Goal: Task Accomplishment & Management: Manage account settings

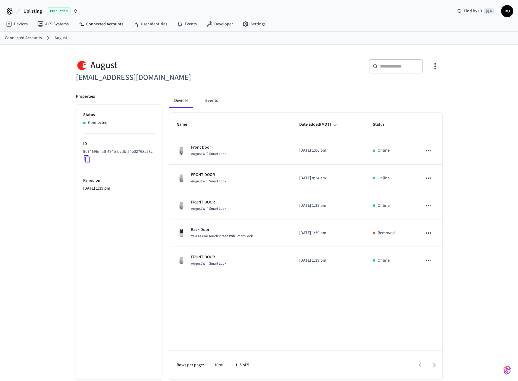
click at [72, 8] on div "Production" at bounding box center [62, 11] width 31 height 8
click at [72, 39] on span "Sandbox" at bounding box center [78, 39] width 24 height 8
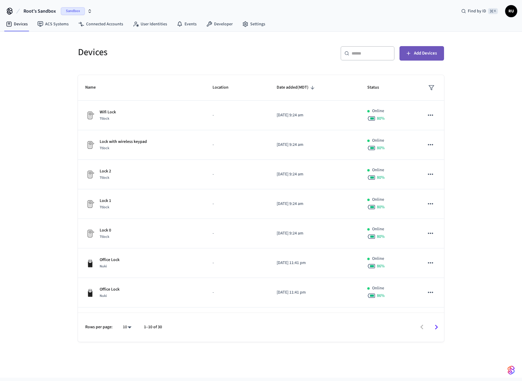
click at [427, 57] on span "Add Devices" at bounding box center [425, 53] width 23 height 8
click at [129, 327] on body "Root's Sandbox Sandbox Find by ID ⌘ K RU Devices ACS Systems Connected Accounts…" at bounding box center [261, 188] width 522 height 377
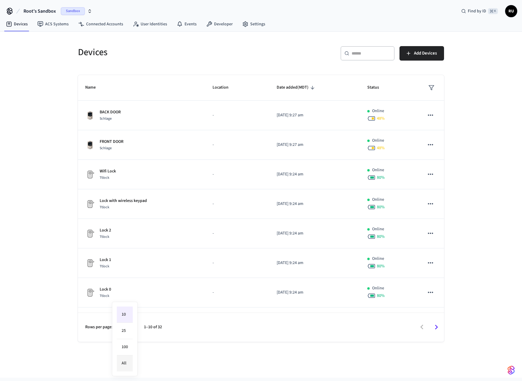
click at [126, 362] on li "All" at bounding box center [125, 363] width 16 height 16
type input "**"
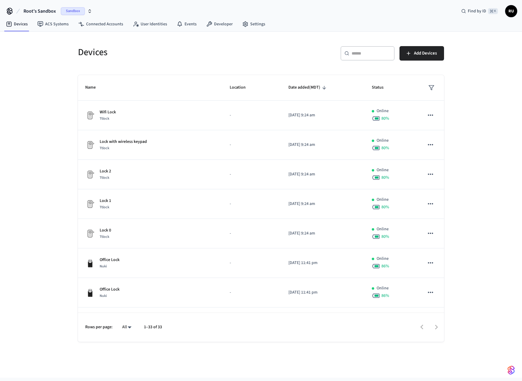
click at [142, 59] on div "Devices" at bounding box center [164, 52] width 187 height 26
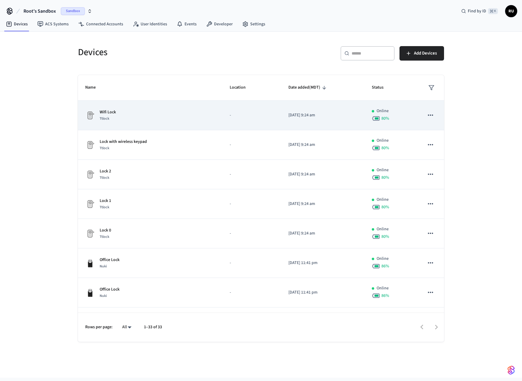
click at [154, 101] on td "Wifi Lock Ttlock" at bounding box center [150, 116] width 145 height 30
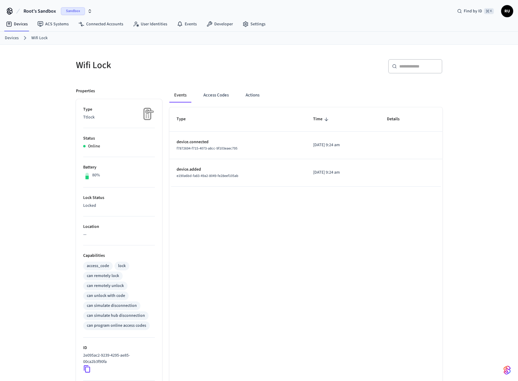
click at [70, 11] on span "Sandbox" at bounding box center [73, 11] width 24 height 8
click at [20, 128] on div "Wifi Lock ​ ​ Properties Type Ttlock Status Online Battery 80% Lock Status Lock…" at bounding box center [259, 253] width 518 height 416
click at [22, 24] on link "Devices" at bounding box center [16, 24] width 31 height 11
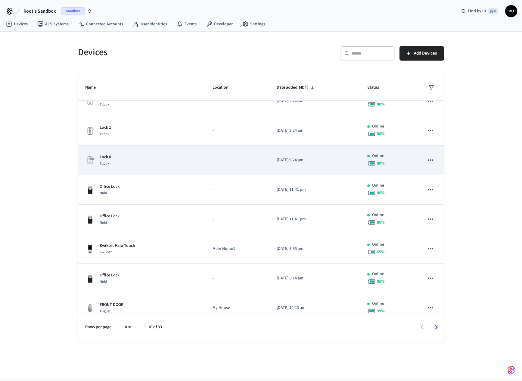
scroll to position [83, 0]
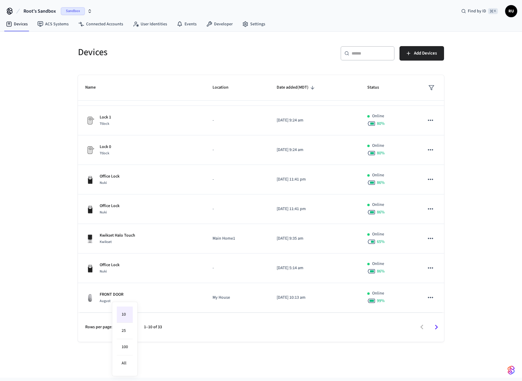
click at [129, 327] on body "Root's Sandbox Sandbox Find by ID ⌘ K RU Devices ACS Systems Connected Accounts…" at bounding box center [261, 188] width 522 height 377
click at [127, 362] on li "All" at bounding box center [125, 363] width 16 height 16
type input "**"
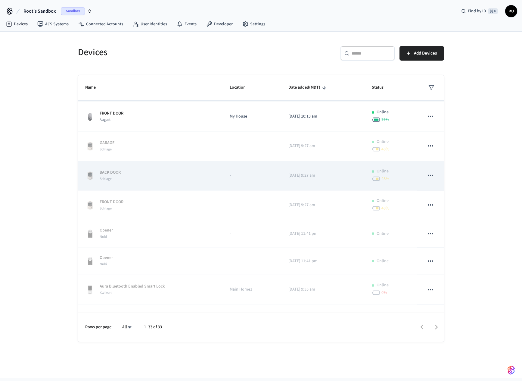
scroll to position [262, 0]
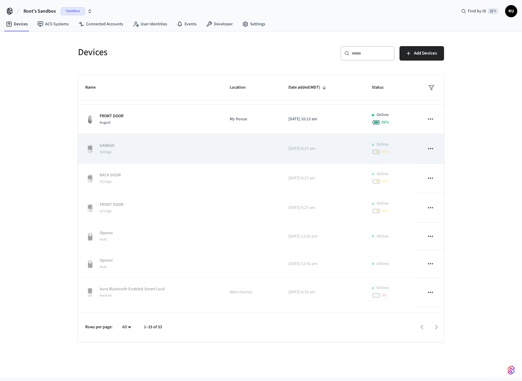
click at [428, 148] on icon "sticky table" at bounding box center [430, 148] width 5 height 1
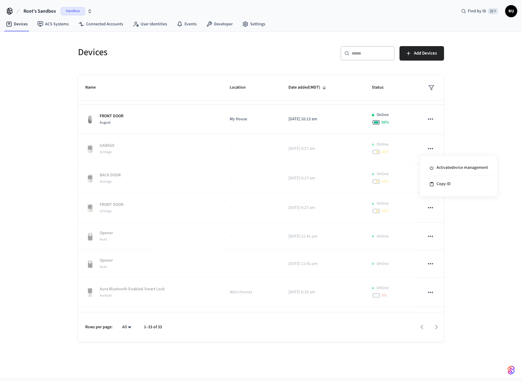
click at [422, 116] on div at bounding box center [261, 190] width 522 height 381
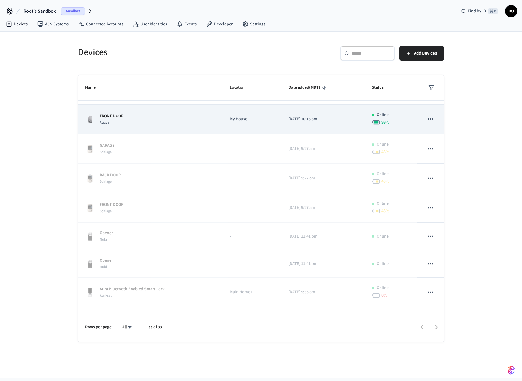
click at [427, 120] on icon "sticky table" at bounding box center [431, 119] width 8 height 8
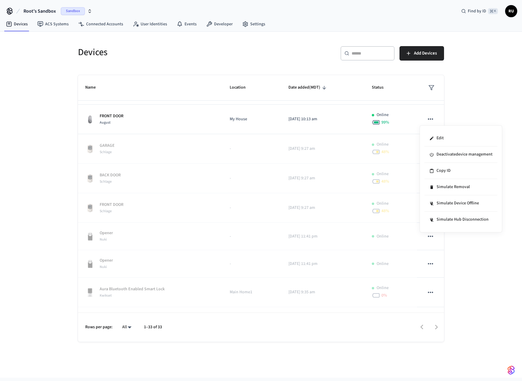
click at [469, 76] on div at bounding box center [261, 190] width 522 height 381
click at [34, 132] on div "Devices ​ ​ Add Devices Name Location Date added (MDT) Status Wifi Lock Ttlock …" at bounding box center [261, 205] width 522 height 346
